Goal: Task Accomplishment & Management: Manage account settings

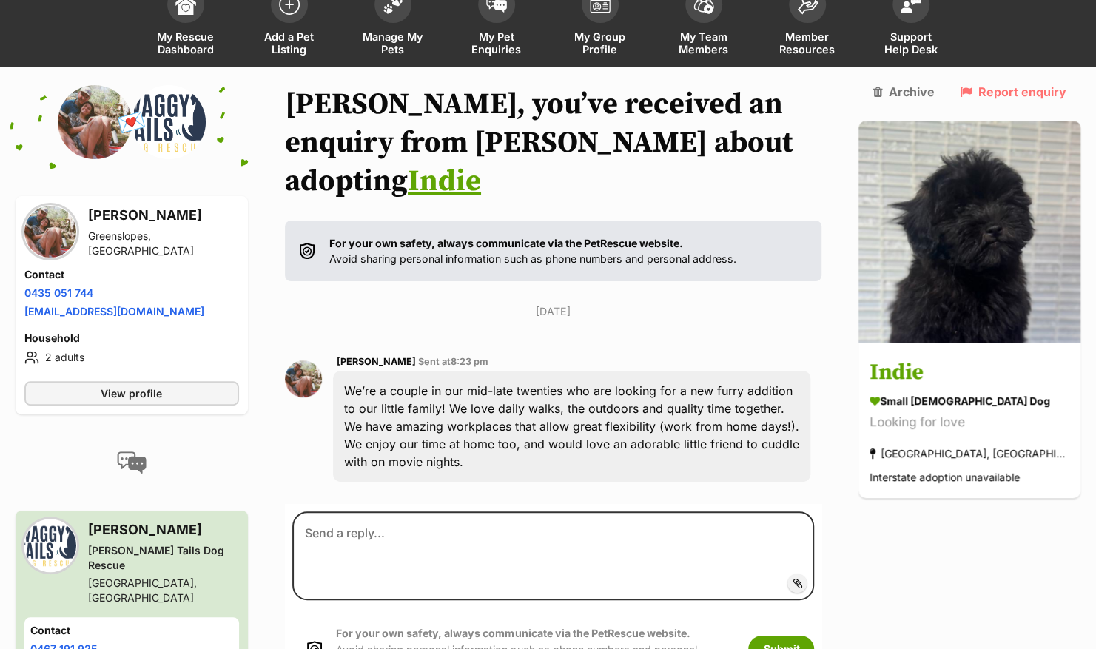
scroll to position [81, 0]
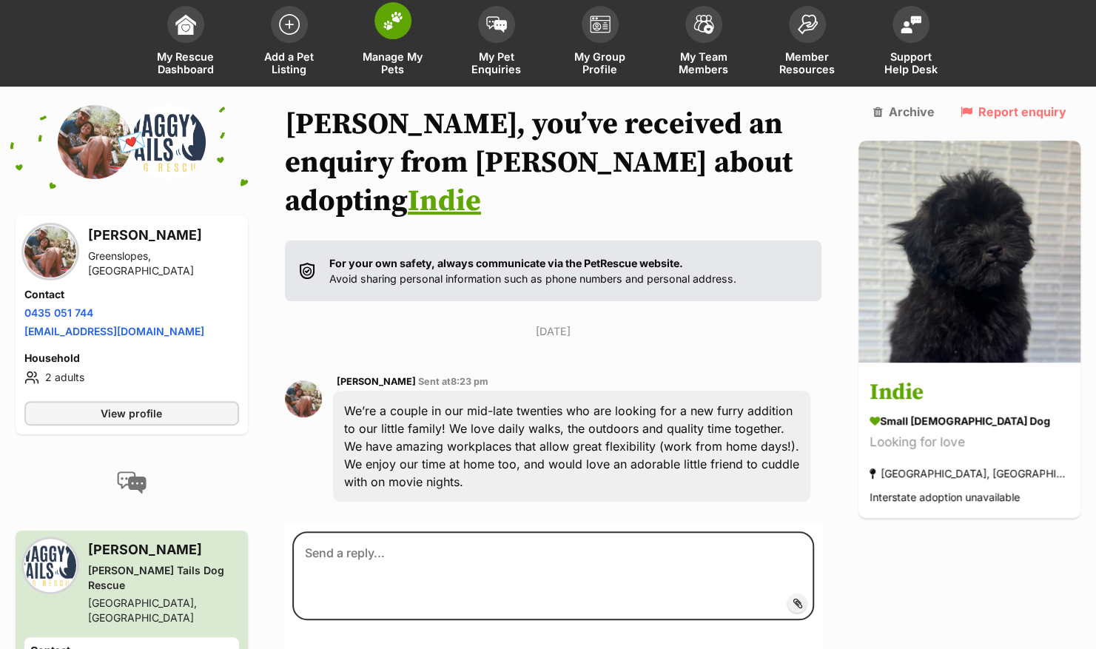
click at [392, 41] on link "Manage My Pets" at bounding box center [393, 43] width 104 height 88
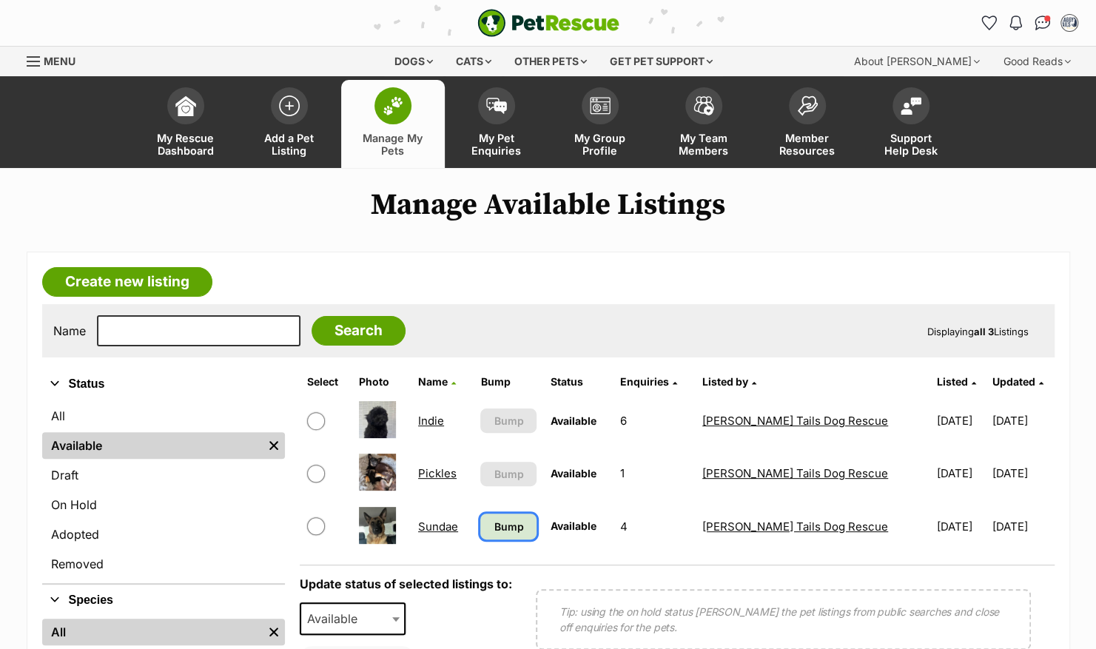
click at [506, 527] on span "Bump" at bounding box center [509, 527] width 30 height 16
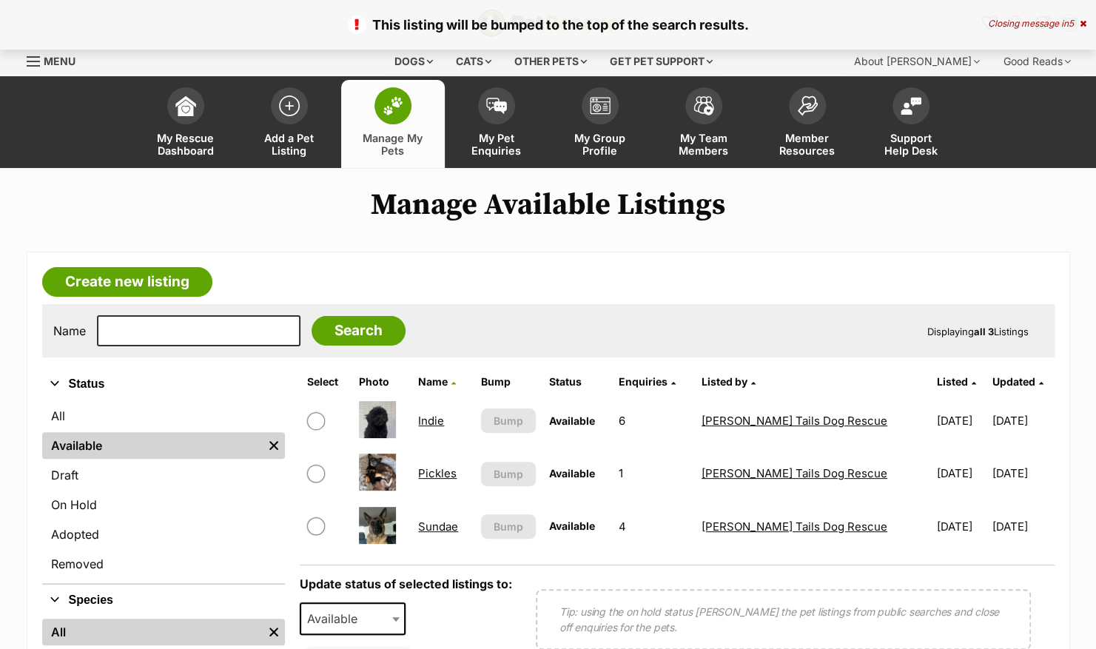
click at [434, 420] on link "Indie" at bounding box center [431, 421] width 26 height 14
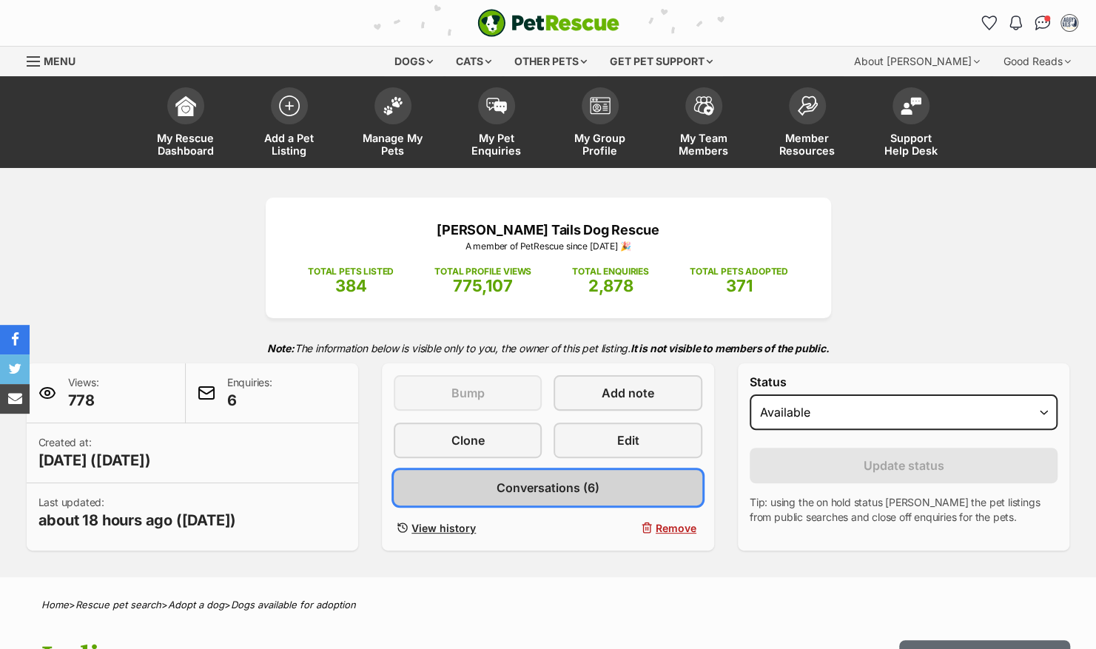
click at [571, 485] on span "Conversations (6)" at bounding box center [548, 488] width 103 height 18
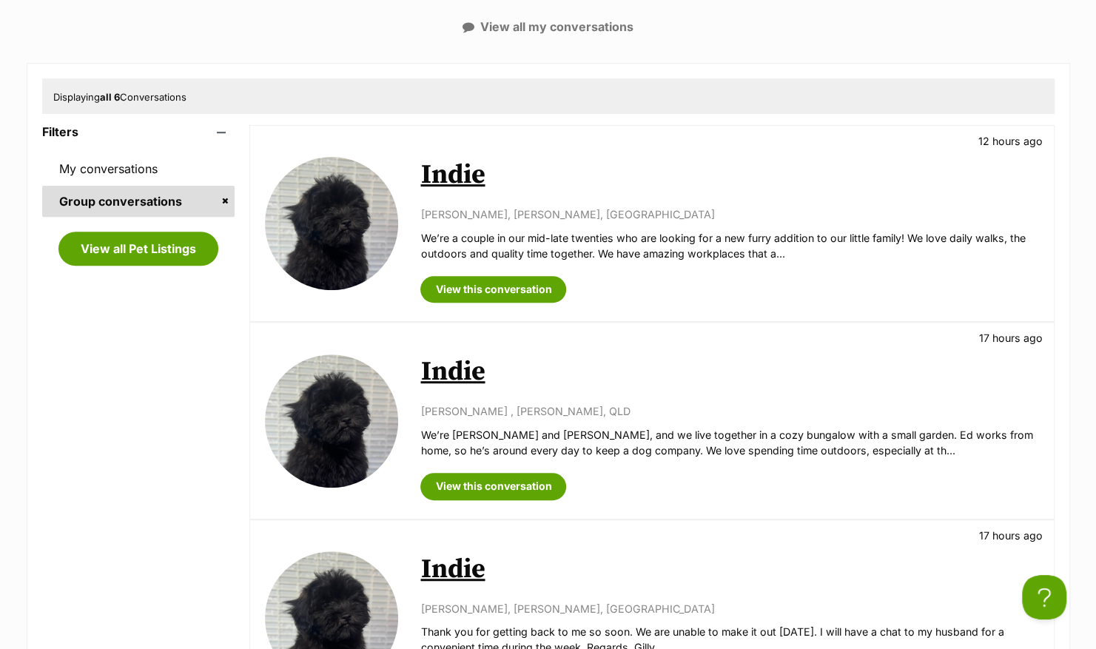
scroll to position [370, 0]
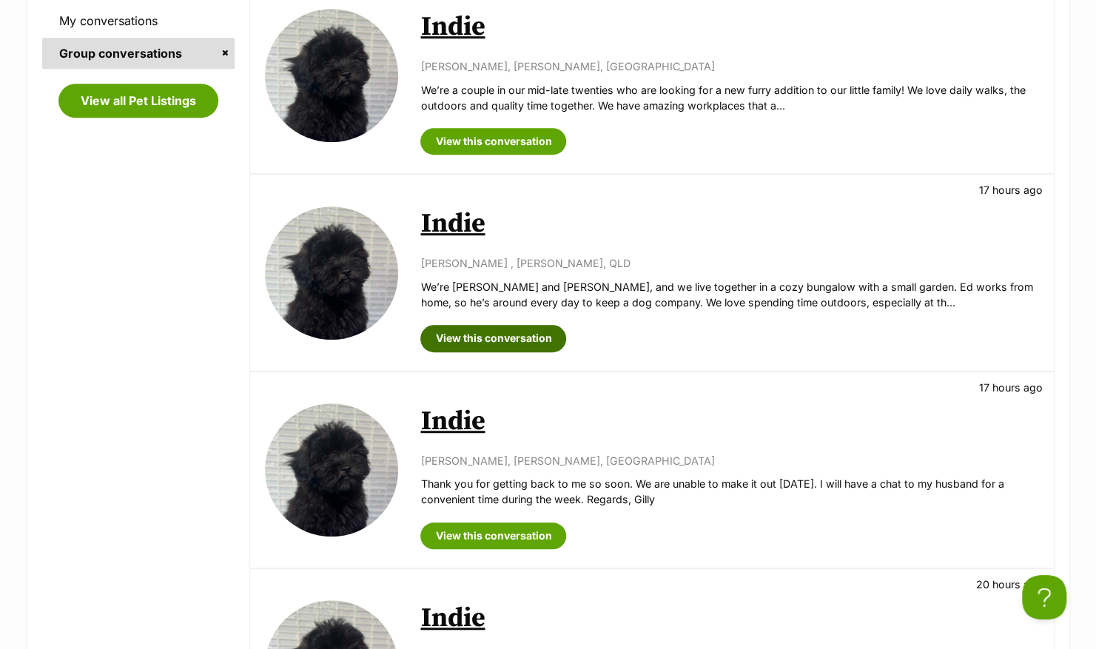
click at [519, 336] on link "View this conversation" at bounding box center [493, 338] width 146 height 27
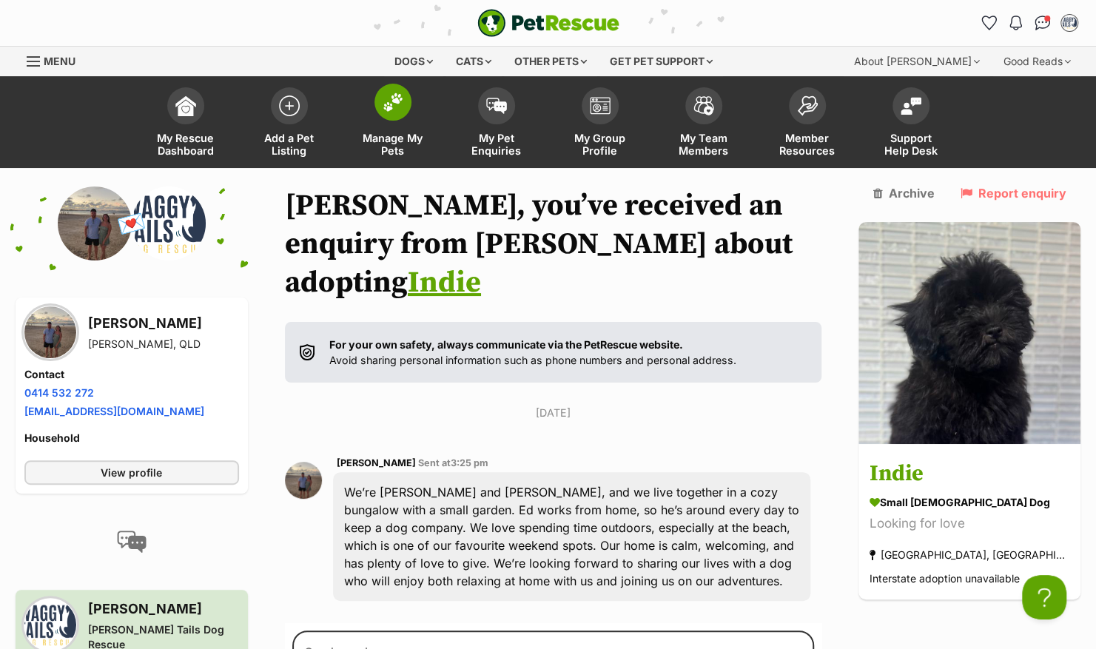
click at [395, 119] on span at bounding box center [393, 102] width 37 height 37
